Goal: Transaction & Acquisition: Purchase product/service

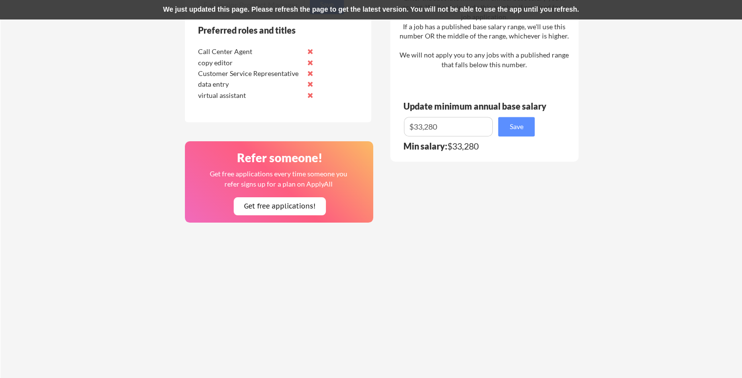
scroll to position [585, 0]
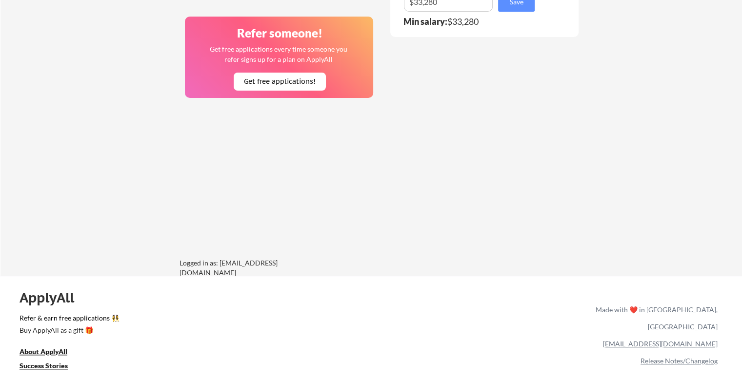
scroll to position [748, 0]
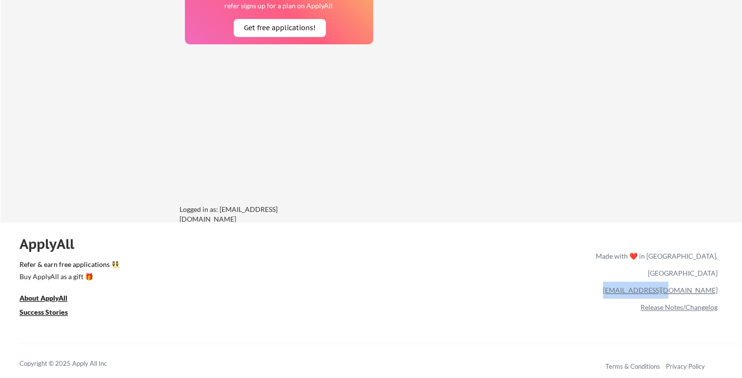
drag, startPoint x: 656, startPoint y: 274, endPoint x: 716, endPoint y: 275, distance: 59.5
click at [716, 282] on div "[EMAIL_ADDRESS][DOMAIN_NAME]" at bounding box center [654, 290] width 126 height 17
copy link "[EMAIL_ADDRESS][DOMAIN_NAME]"
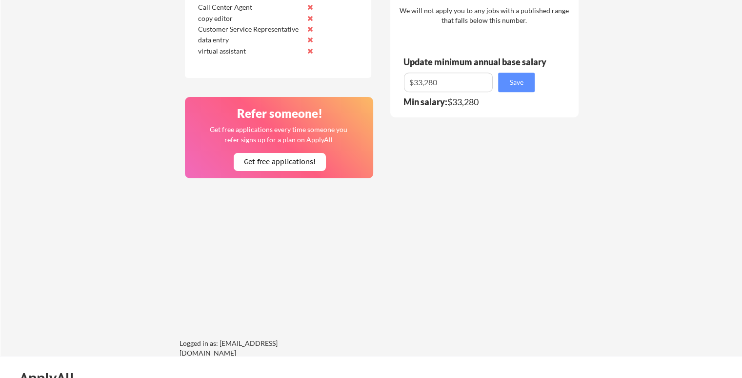
scroll to position [731, 0]
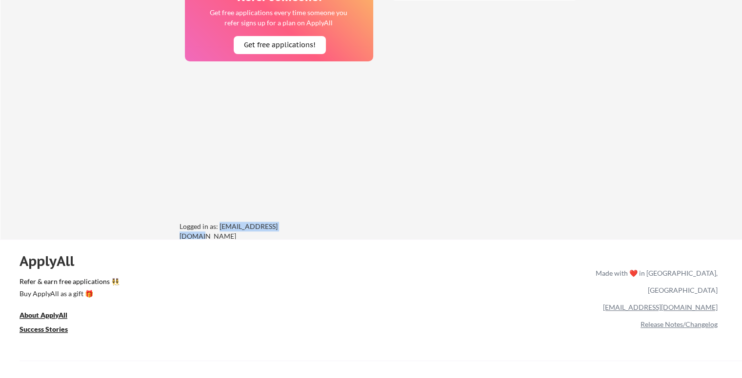
drag, startPoint x: 304, startPoint y: 224, endPoint x: 219, endPoint y: 231, distance: 85.6
copy div "marshkaycee@gmail.com"
click at [87, 296] on div "Buy ApplyAll as a gift 🎁" at bounding box center [69, 294] width 98 height 7
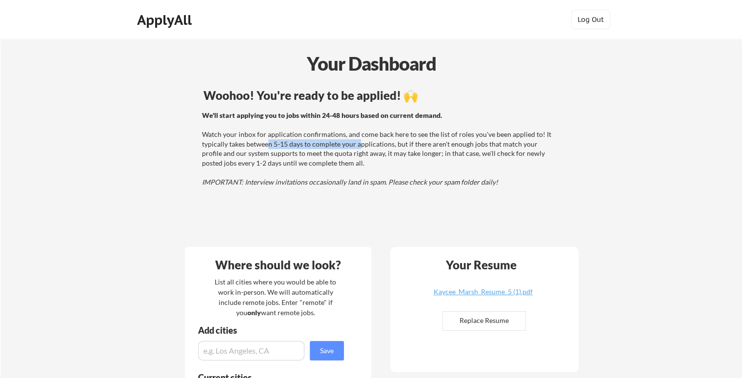
drag, startPoint x: 269, startPoint y: 142, endPoint x: 359, endPoint y: 144, distance: 89.7
click at [359, 144] on div "We'll start applying you to jobs within 24-48 hours based on current demand. Wa…" at bounding box center [378, 149] width 352 height 77
